Goal: Check status: Check status

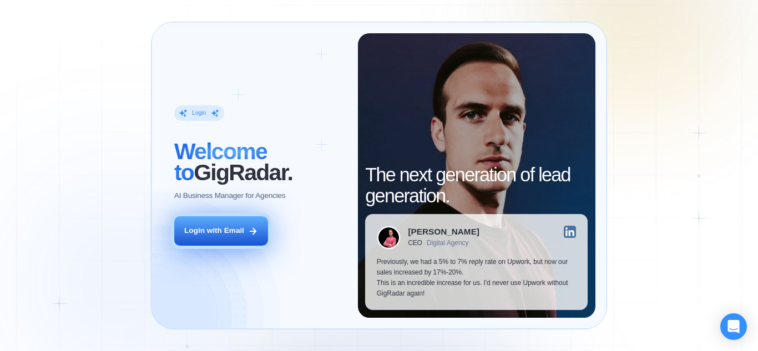
click at [200, 238] on button "Login with Email" at bounding box center [221, 230] width 94 height 29
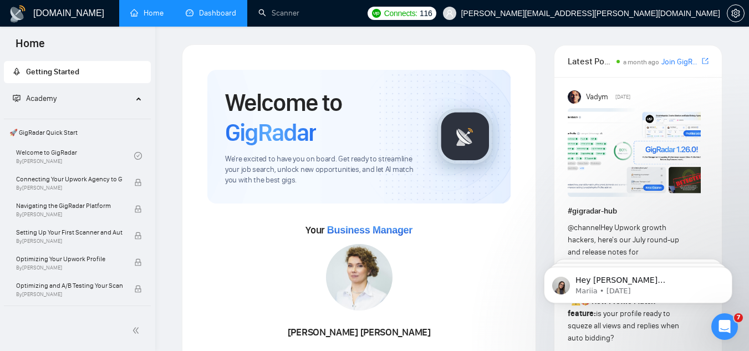
click at [198, 12] on link "Dashboard" at bounding box center [211, 12] width 50 height 9
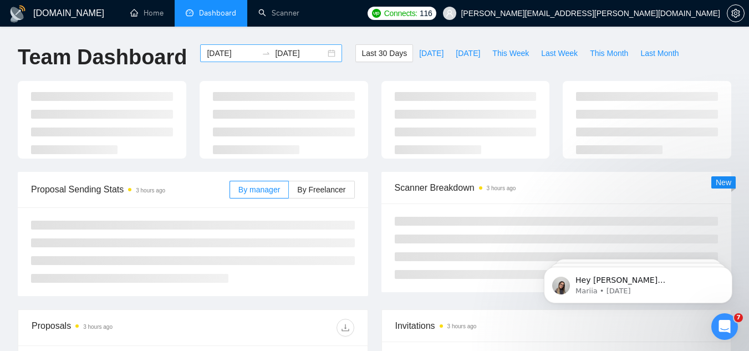
click at [320, 55] on div "2025-08-24 2025-09-23" at bounding box center [271, 53] width 142 height 18
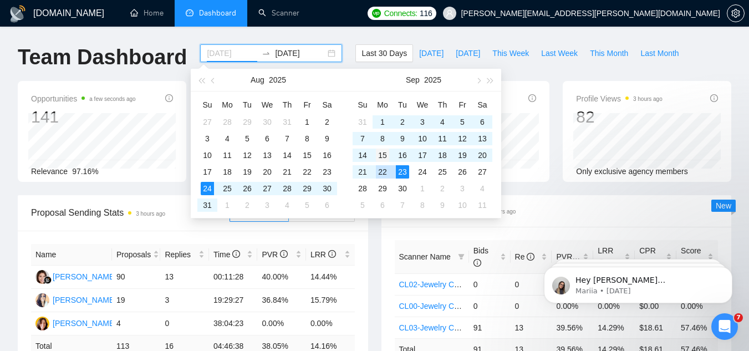
type input "2025-09-15"
click at [380, 157] on div "15" at bounding box center [382, 155] width 13 height 13
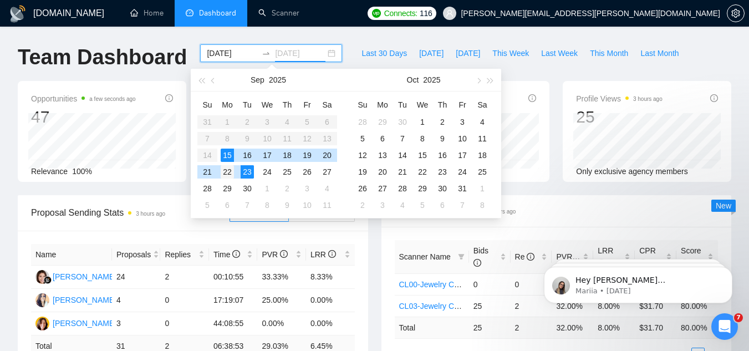
type input "2025-09-22"
click at [234, 175] on div "22" at bounding box center [227, 171] width 13 height 13
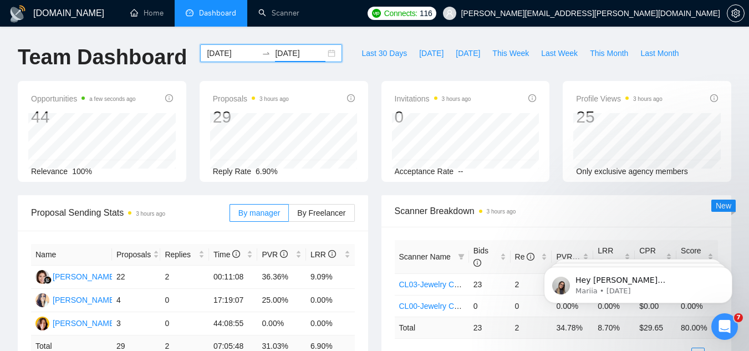
click at [330, 53] on div "2025-09-15 2025-09-22" at bounding box center [271, 53] width 142 height 18
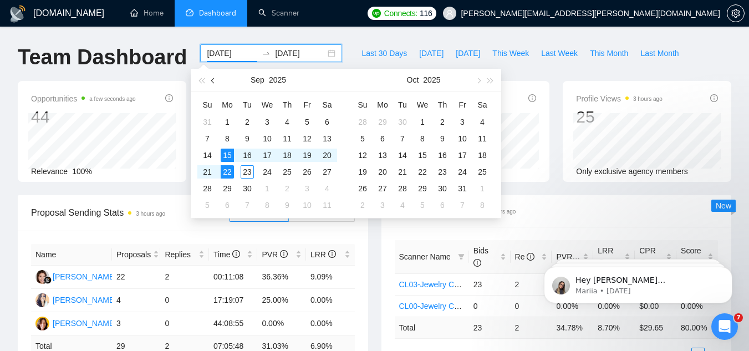
click at [210, 78] on button "button" at bounding box center [213, 80] width 12 height 22
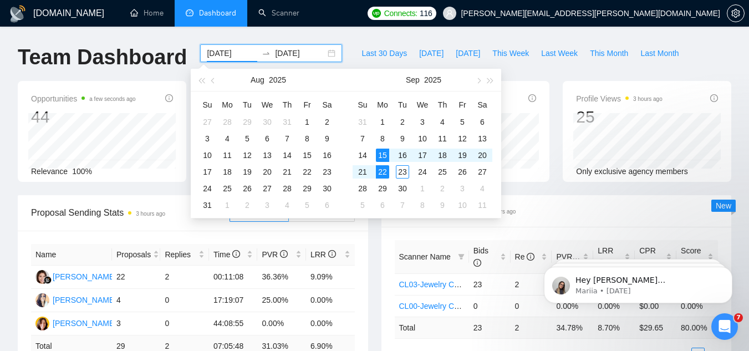
click at [239, 55] on input "2025-09-15" at bounding box center [232, 53] width 50 height 12
type input "2025-08-22"
click at [305, 171] on div "22" at bounding box center [307, 171] width 13 height 13
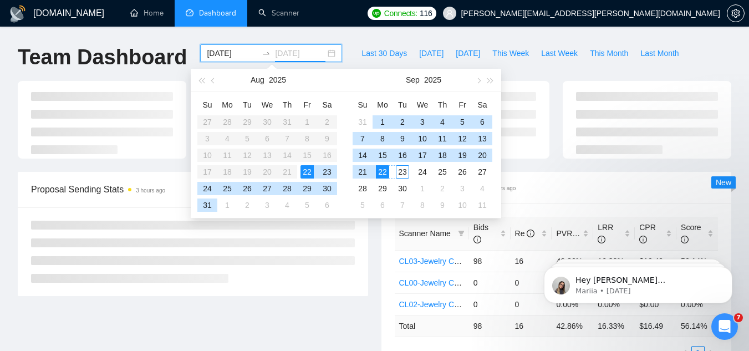
type input "2025-09-22"
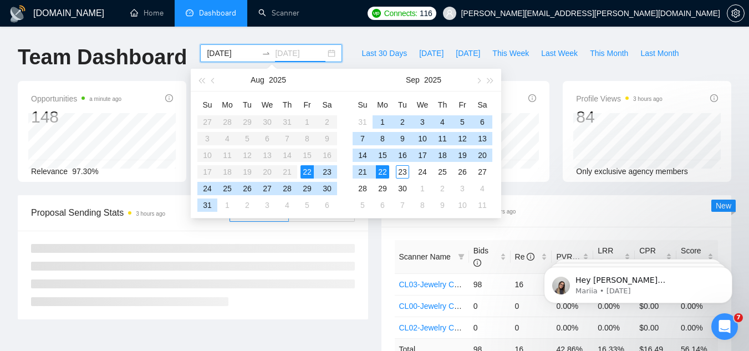
click at [386, 168] on div "22" at bounding box center [382, 171] width 13 height 13
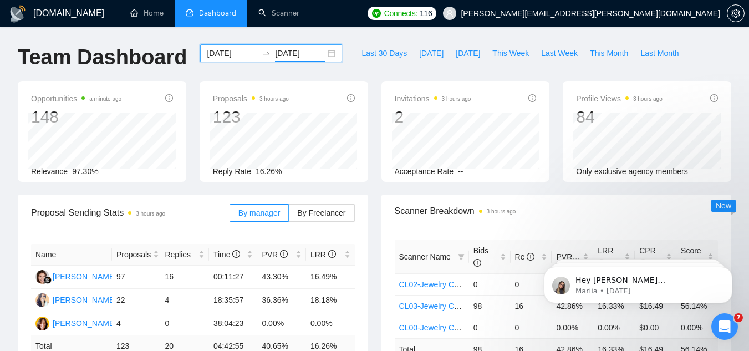
scroll to position [55, 0]
